Goal: Use online tool/utility

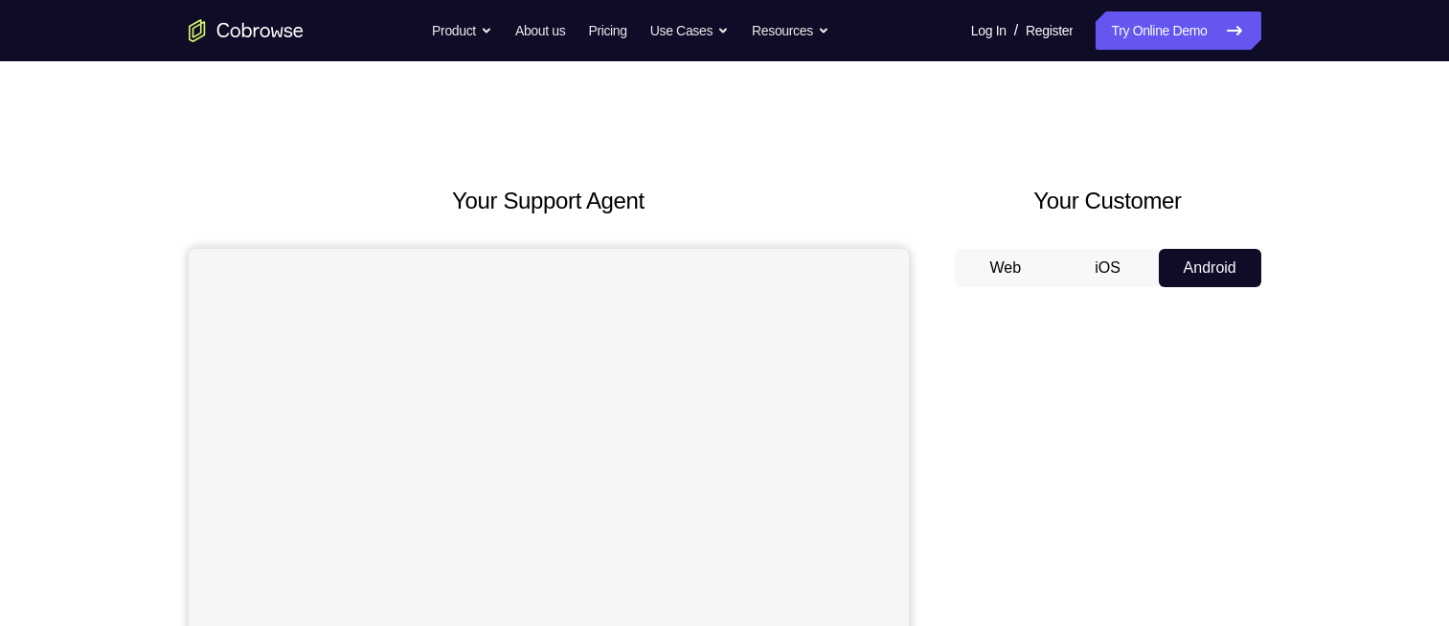
scroll to position [192, 0]
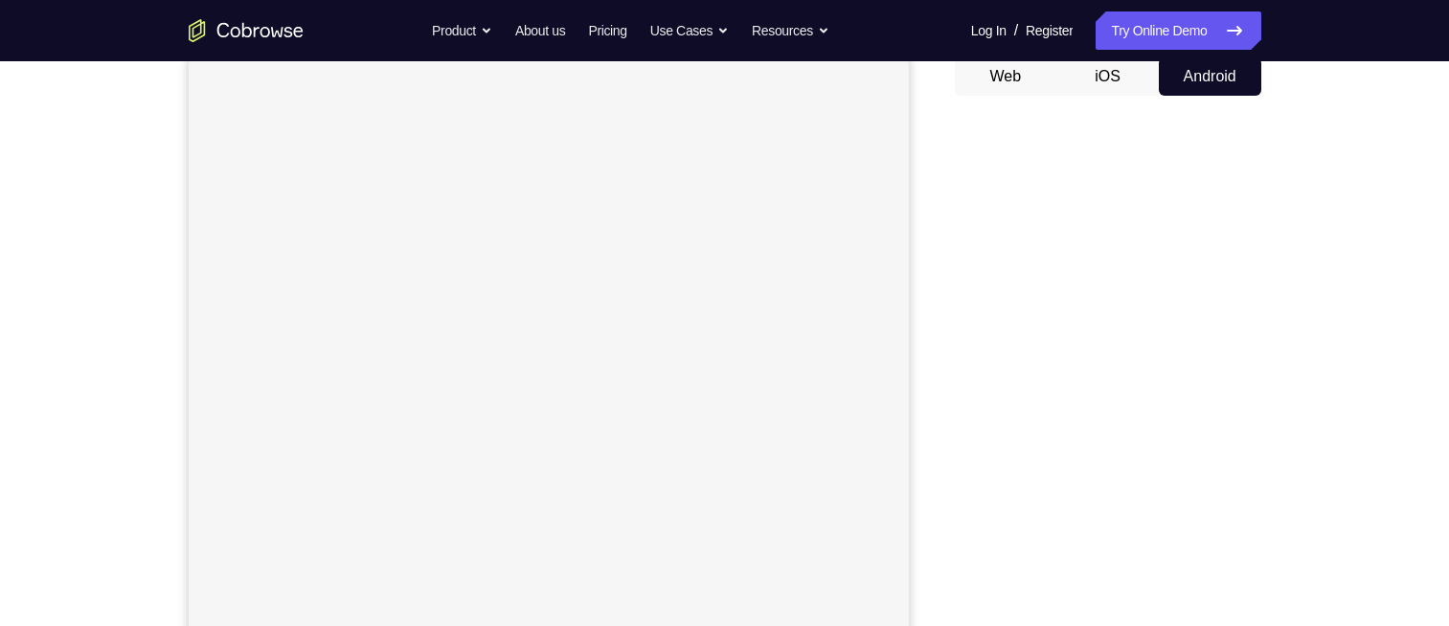
click at [1231, 88] on button "Android" at bounding box center [1210, 76] width 102 height 38
click at [1092, 65] on button "iOS" at bounding box center [1107, 76] width 102 height 38
click at [1008, 73] on button "Web" at bounding box center [1006, 76] width 102 height 38
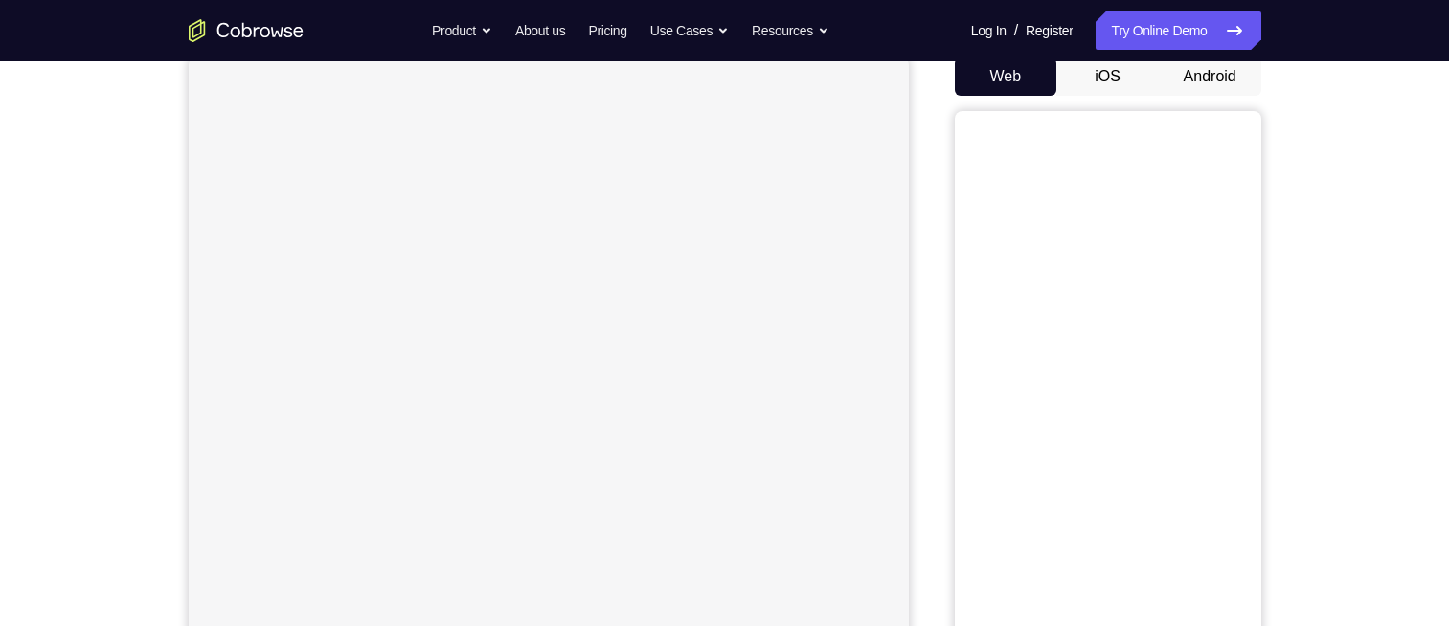
click at [1219, 87] on div "Web iOS Android" at bounding box center [1108, 378] width 307 height 643
click at [1219, 87] on button "Android" at bounding box center [1210, 76] width 102 height 38
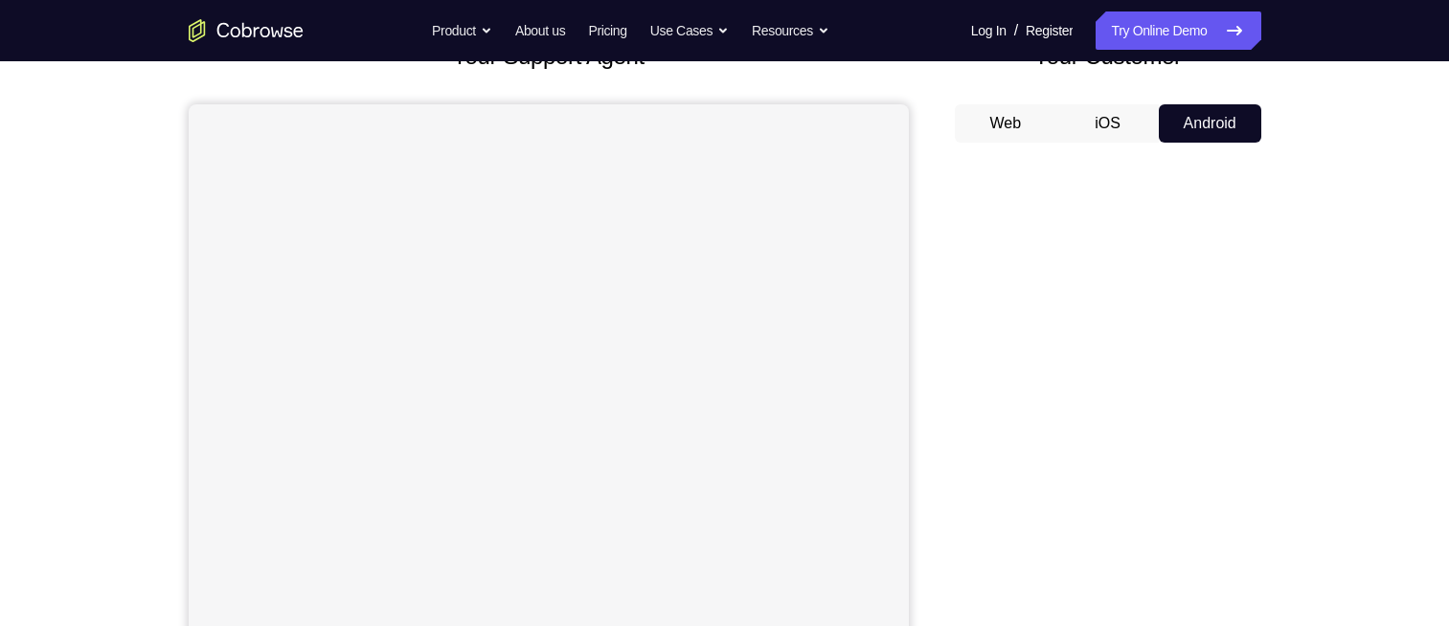
scroll to position [0, 0]
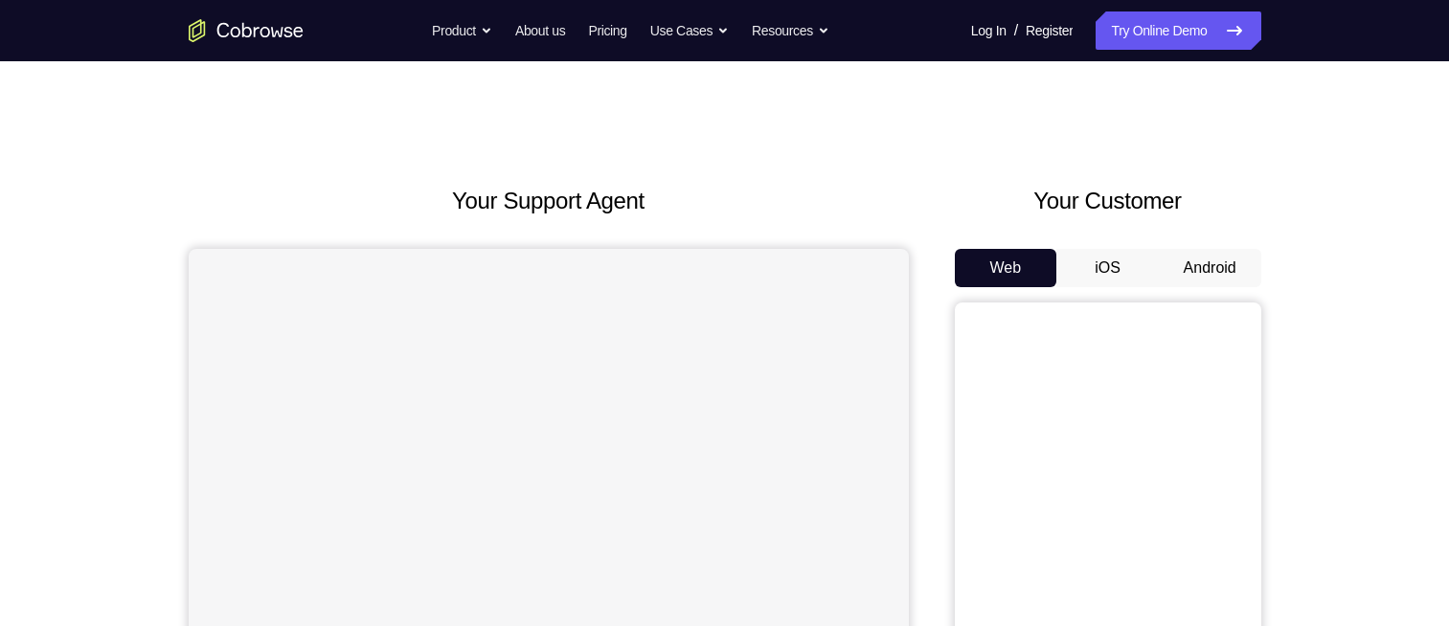
click at [1215, 258] on button "Android" at bounding box center [1210, 268] width 102 height 38
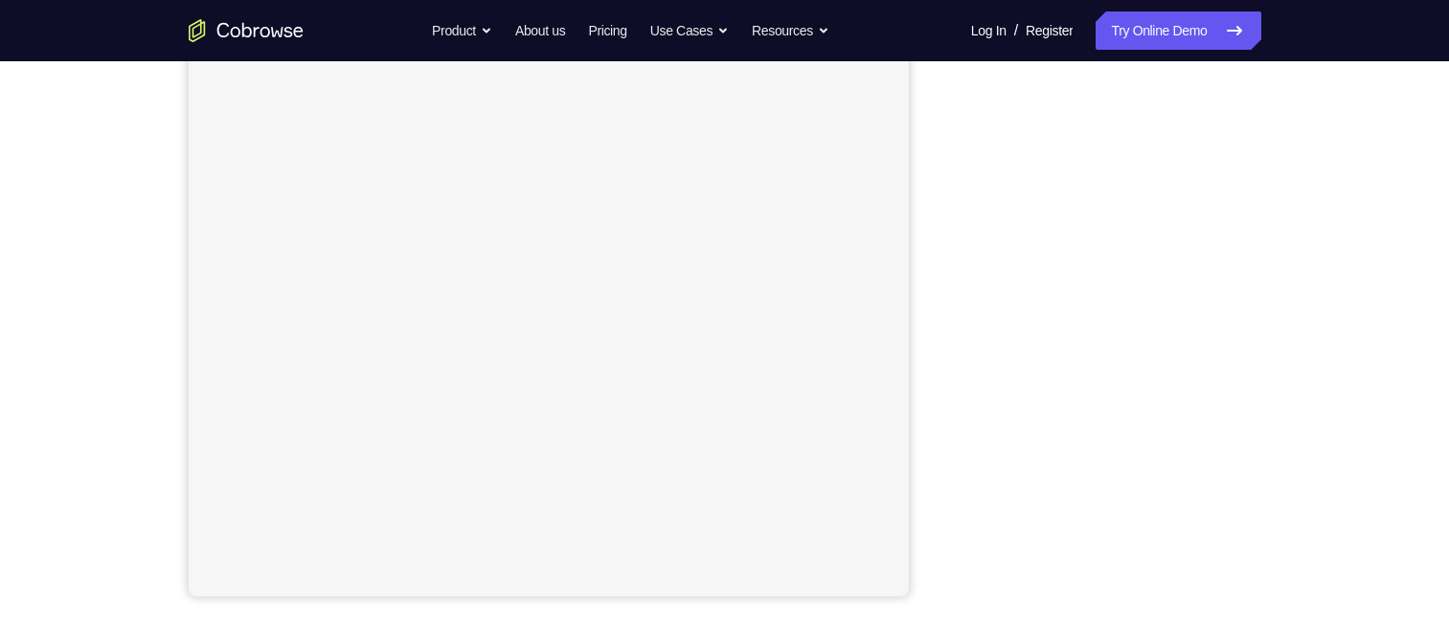
scroll to position [293, 0]
